Goal: Task Accomplishment & Management: Complete application form

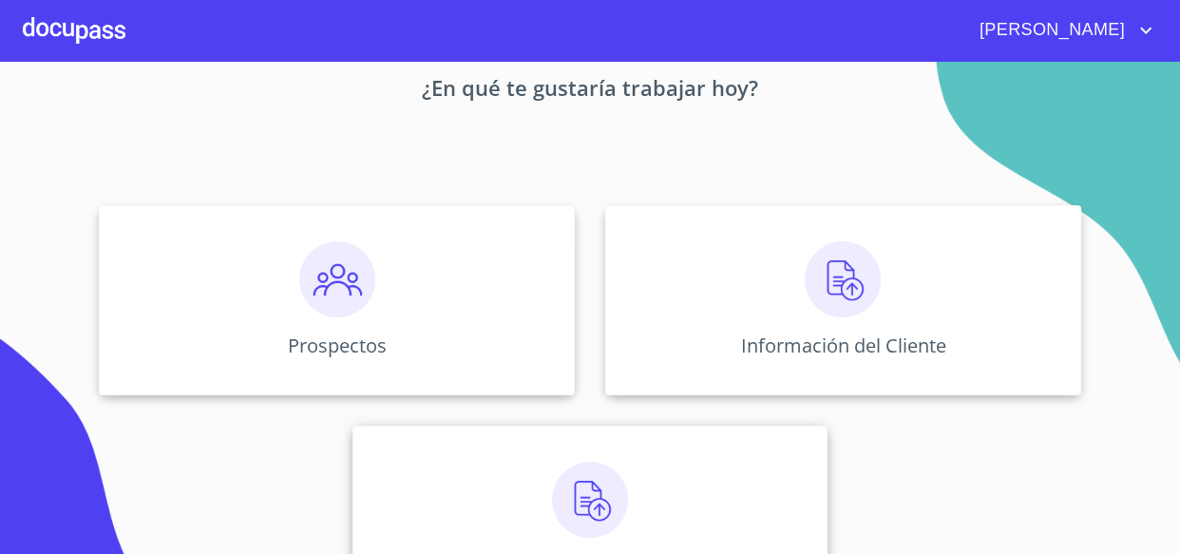
scroll to position [180, 0]
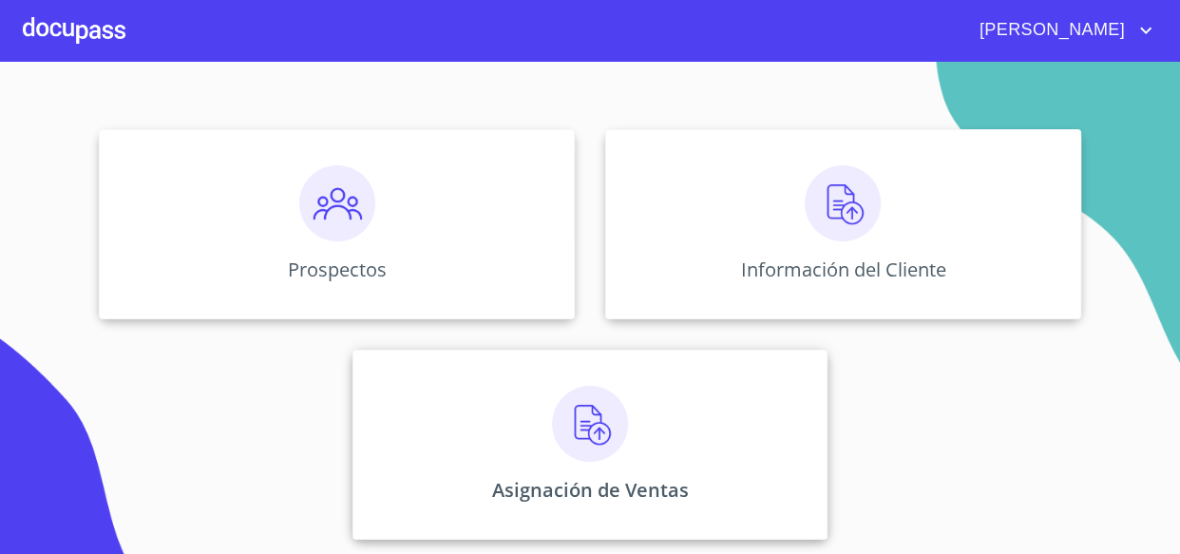
click at [572, 427] on img at bounding box center [590, 424] width 76 height 76
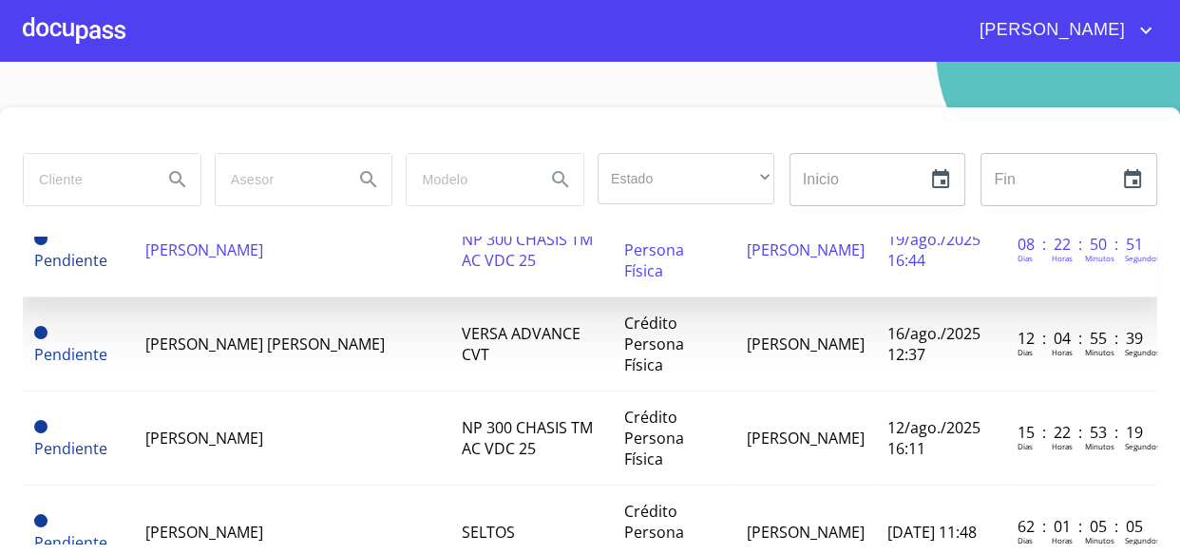
scroll to position [258, 0]
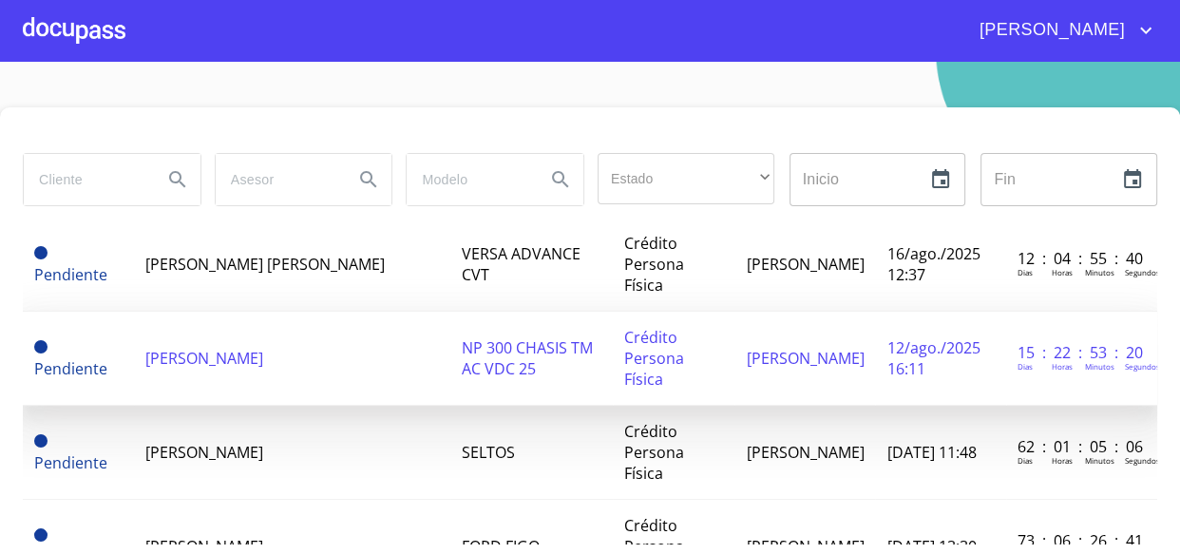
click at [237, 312] on td "[PERSON_NAME]" at bounding box center [291, 359] width 315 height 94
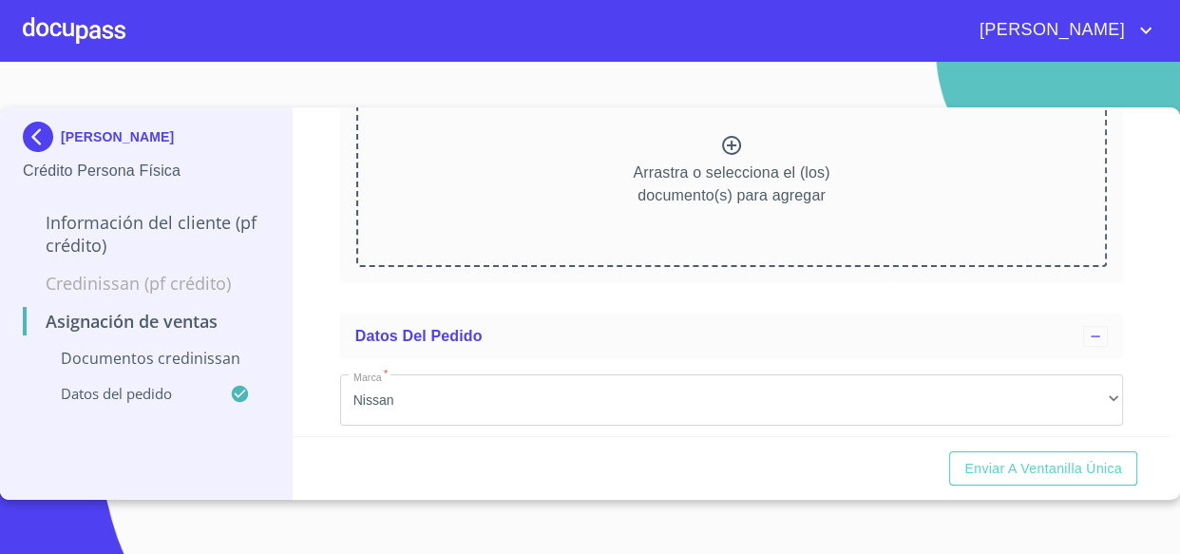
scroll to position [258, 0]
click at [722, 150] on icon at bounding box center [731, 143] width 19 height 19
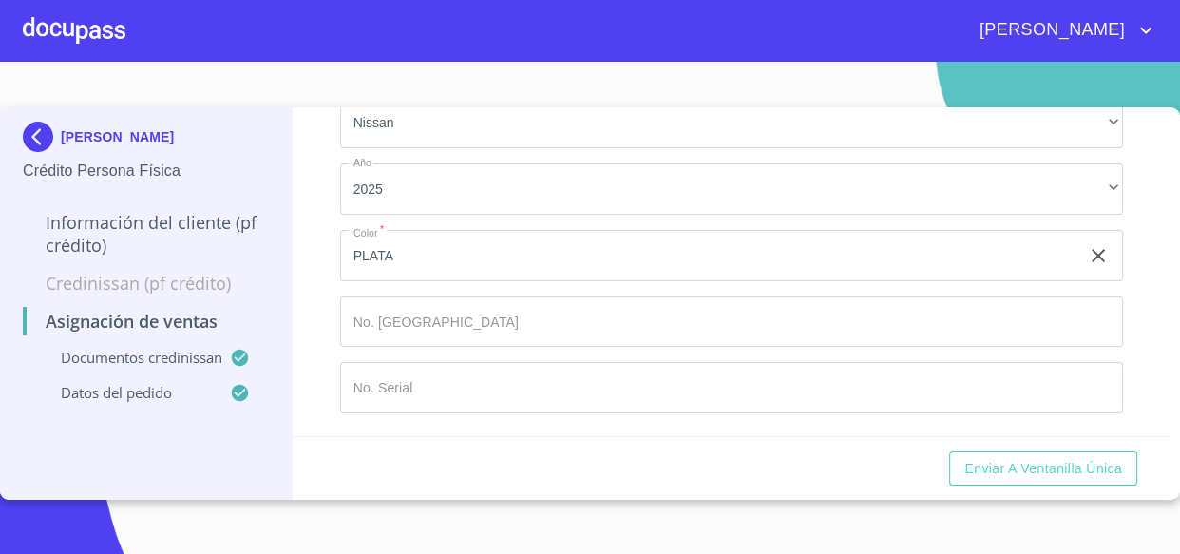
scroll to position [1292, 0]
click at [510, 281] on input "Marca   *" at bounding box center [710, 255] width 740 height 51
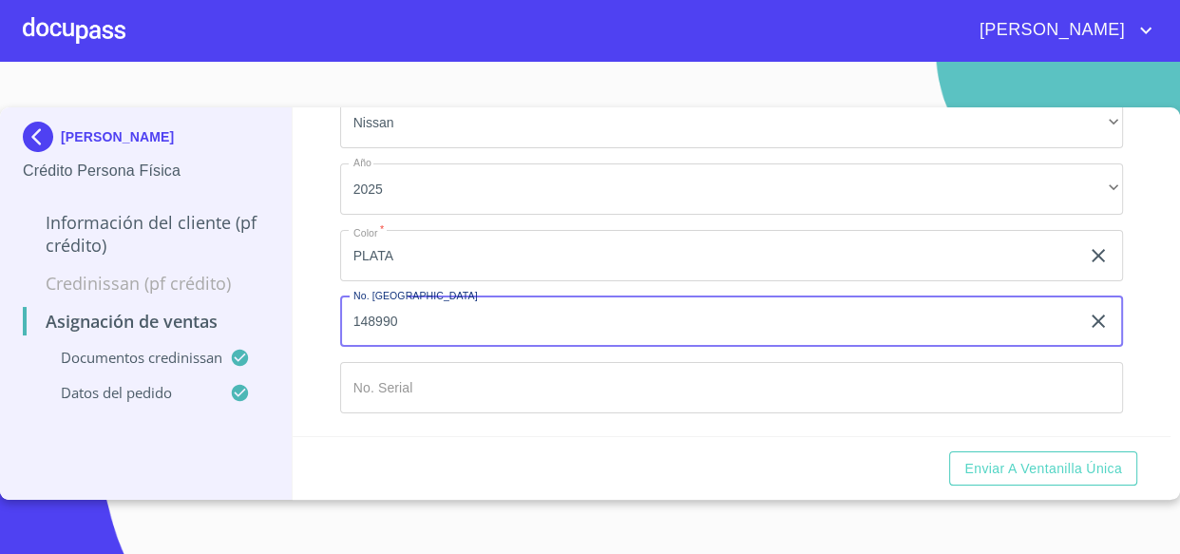
type input "148990"
click at [474, 281] on input "Marca   *" at bounding box center [710, 255] width 740 height 51
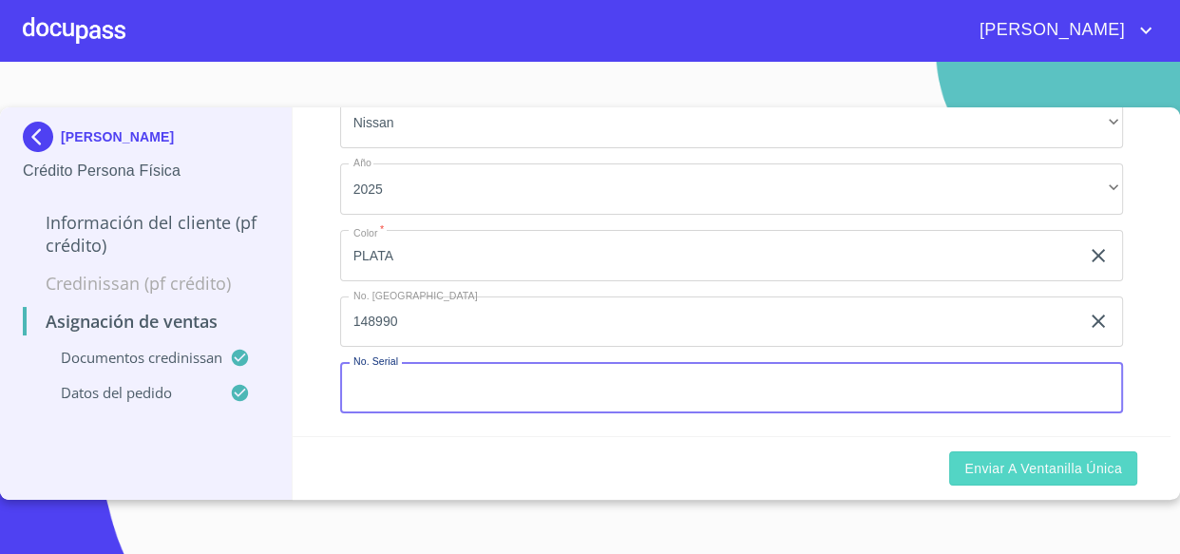
click at [988, 470] on span "Enviar a Ventanilla única" at bounding box center [1043, 469] width 158 height 24
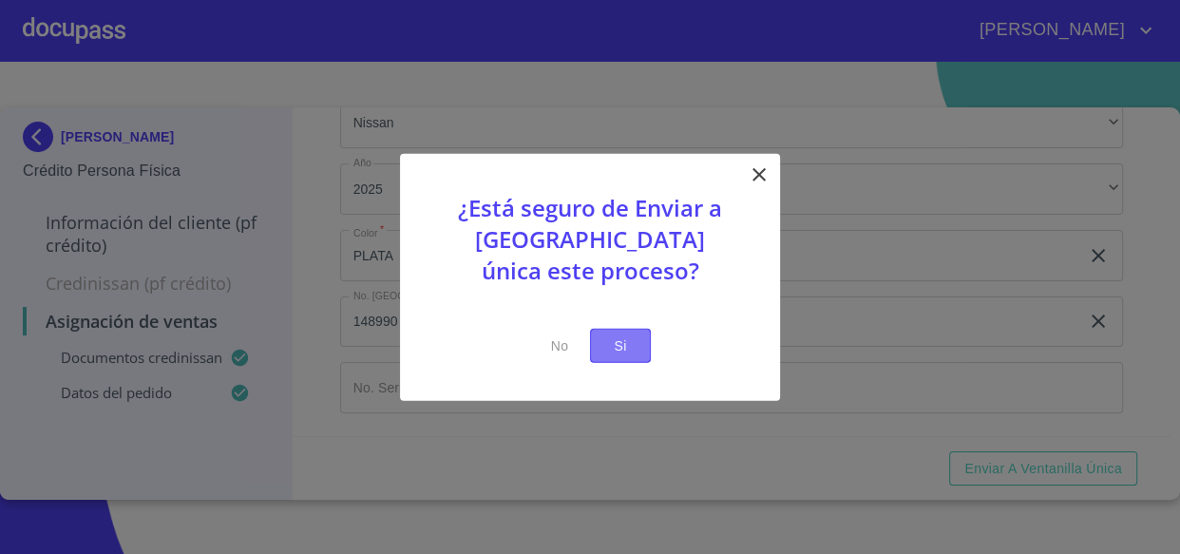
click at [639, 332] on button "Si" at bounding box center [620, 345] width 61 height 35
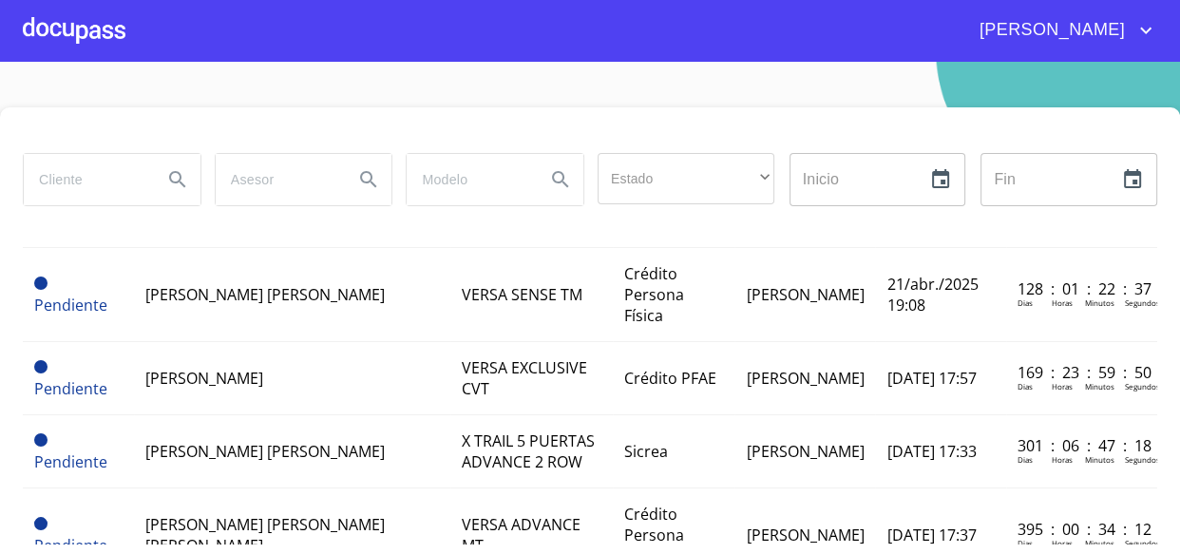
scroll to position [691, 0]
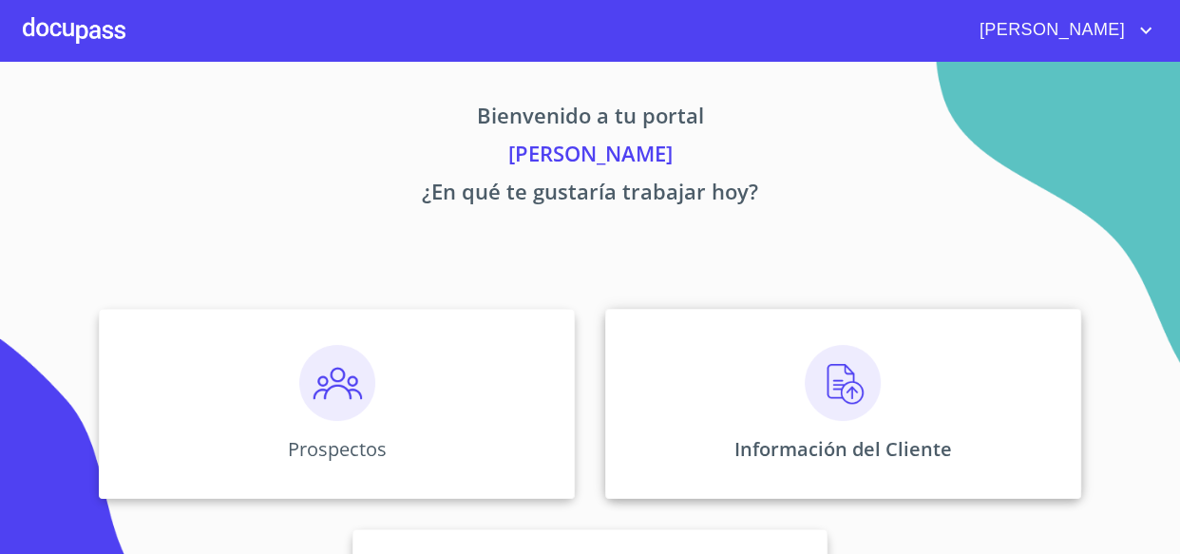
click at [823, 387] on img at bounding box center [842, 383] width 76 height 76
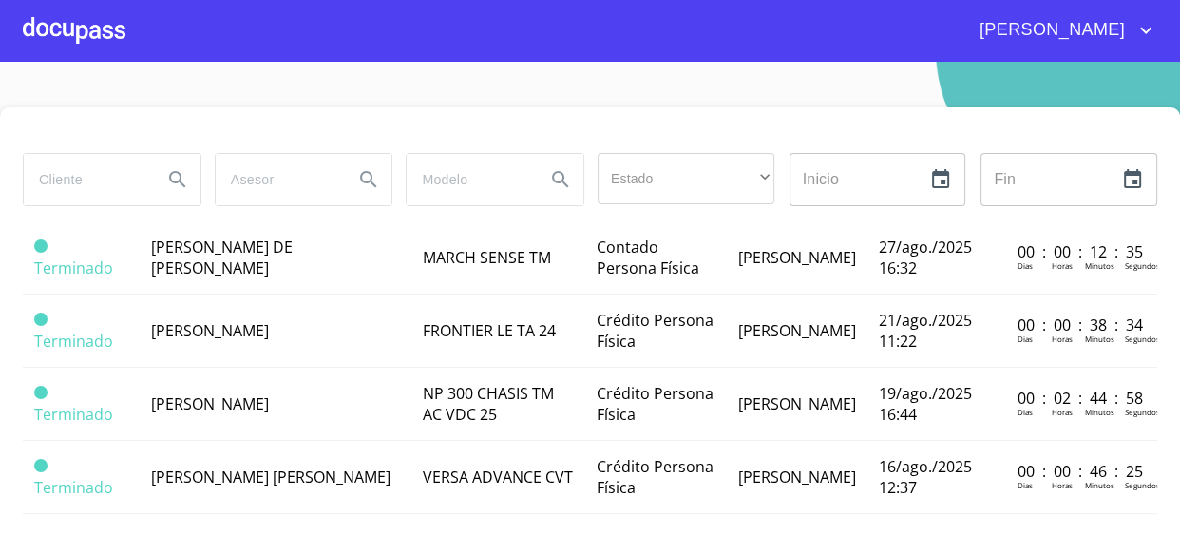
scroll to position [43, 0]
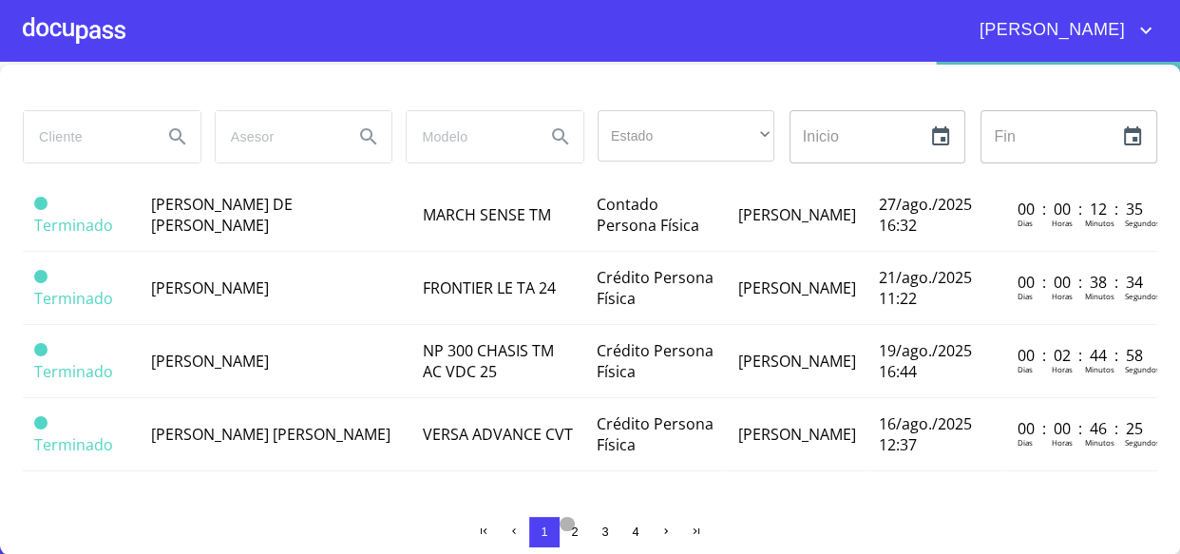
click at [570, 524] on span "2" at bounding box center [574, 531] width 15 height 15
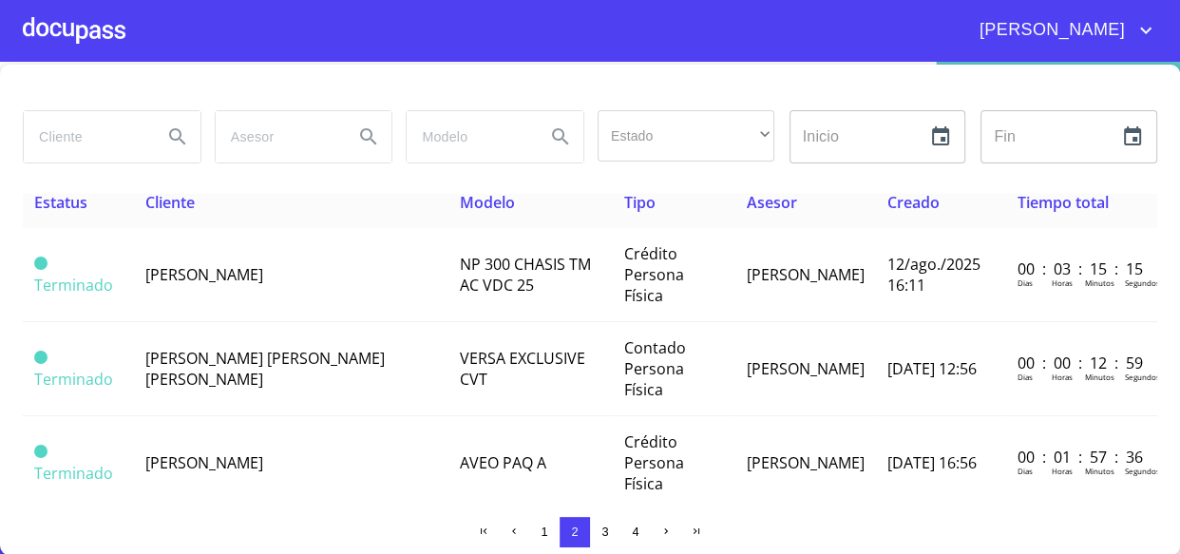
scroll to position [0, 0]
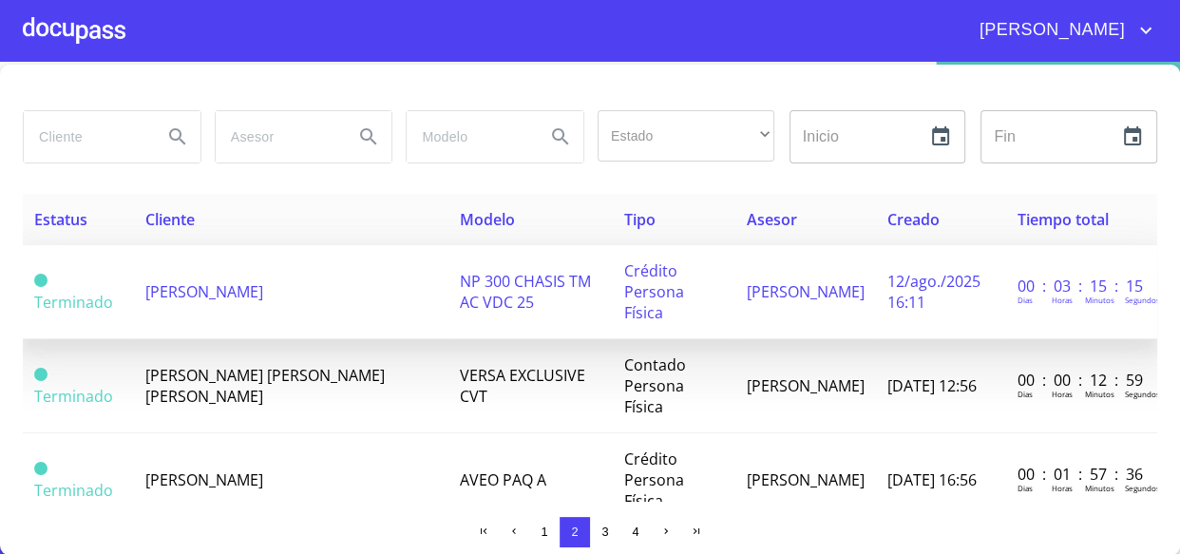
click at [224, 293] on td "[PERSON_NAME]" at bounding box center [291, 292] width 314 height 94
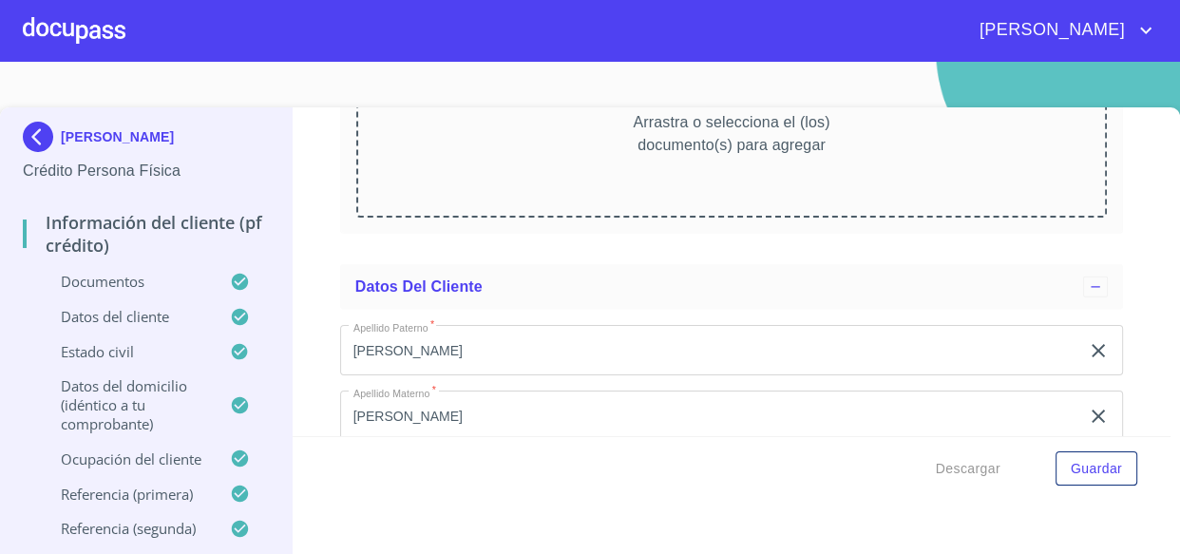
scroll to position [4987, 0]
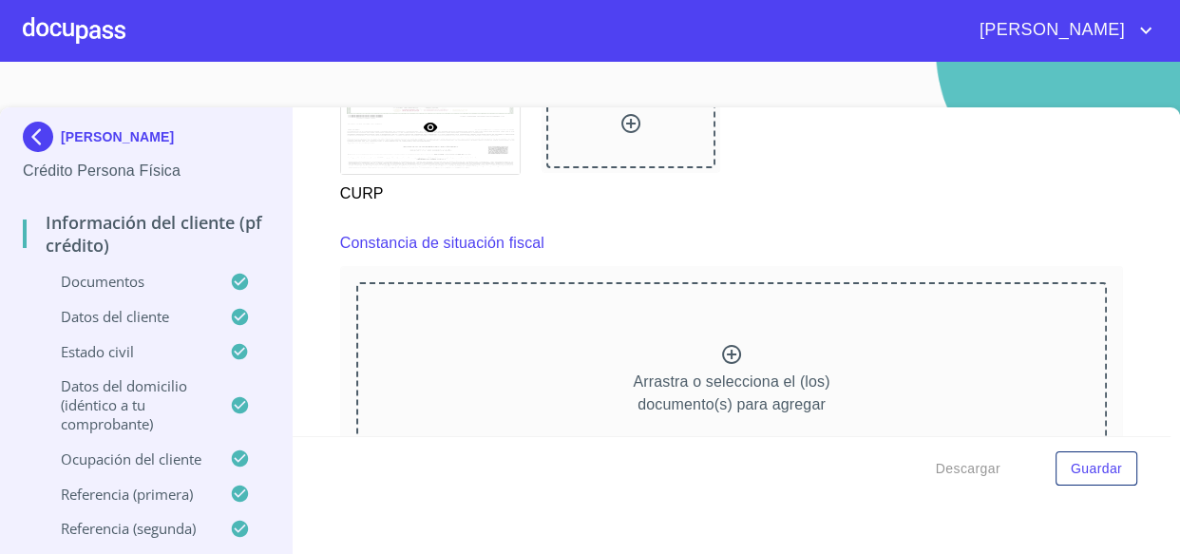
click at [722, 346] on icon at bounding box center [731, 354] width 19 height 19
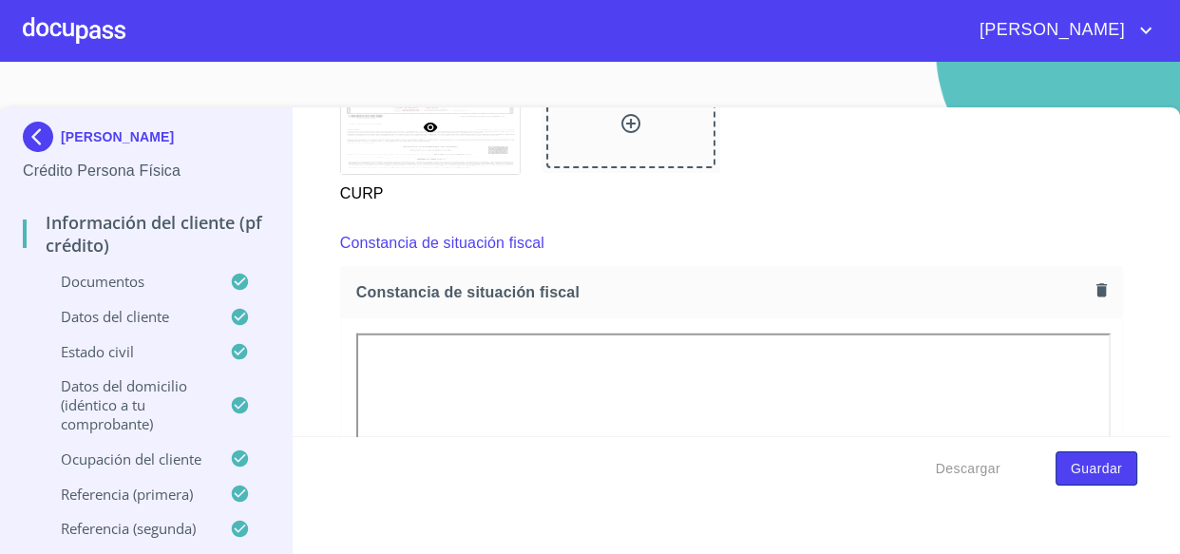
click at [1073, 474] on span "Guardar" at bounding box center [1095, 469] width 51 height 24
